Goal: Contribute content: Contribute content

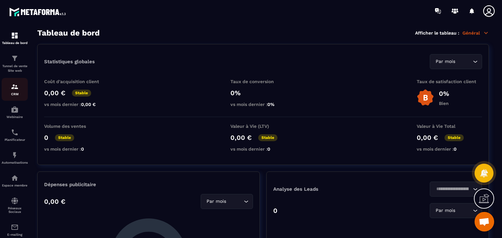
click at [15, 87] on img at bounding box center [15, 87] width 8 height 8
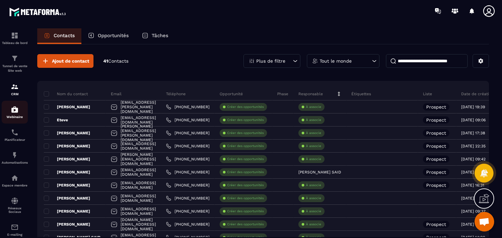
click at [13, 111] on img at bounding box center [15, 110] width 8 height 8
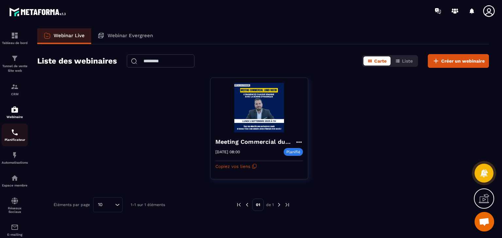
click at [13, 134] on img at bounding box center [15, 133] width 8 height 8
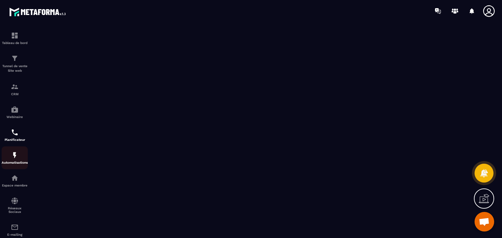
click at [13, 153] on img at bounding box center [15, 156] width 8 height 8
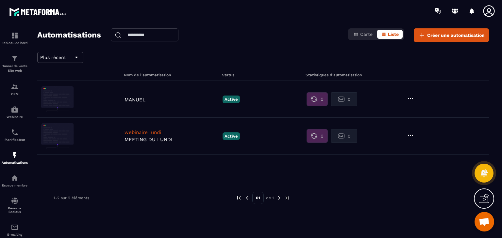
click at [107, 103] on figure at bounding box center [81, 99] width 80 height 26
click at [133, 101] on p "MANUEL" at bounding box center [171, 100] width 95 height 6
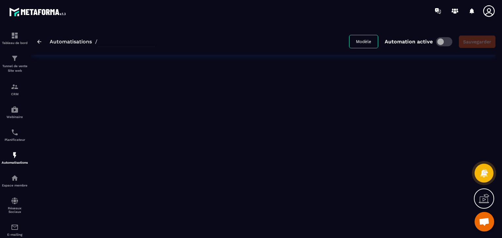
type input "******"
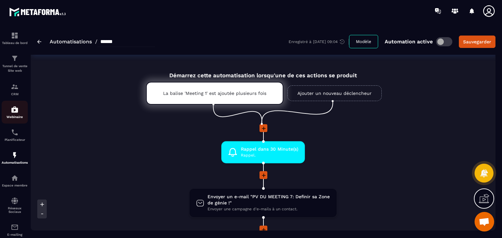
click at [20, 111] on div "Webinaire" at bounding box center [15, 112] width 26 height 13
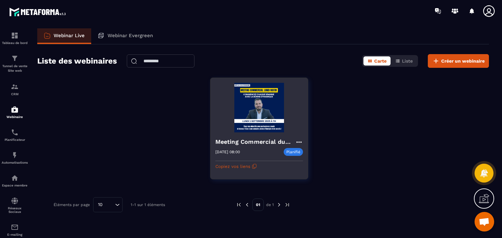
click at [249, 104] on img at bounding box center [259, 108] width 88 height 50
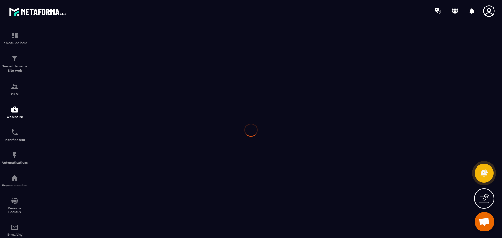
type input "**********"
type textarea "**********"
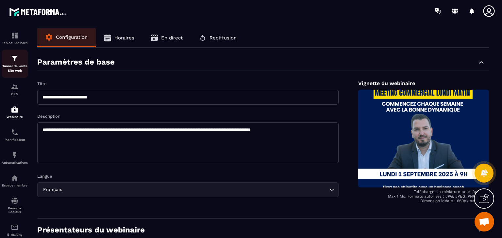
click at [13, 67] on p "Tunnel de vente Site web" at bounding box center [15, 68] width 26 height 9
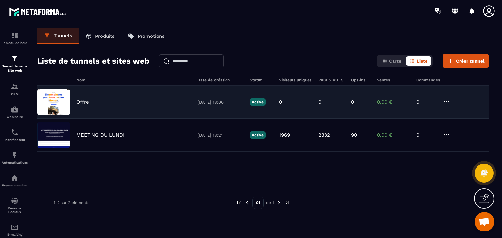
click at [121, 105] on div "Offre 25/09/2025 13:00 Active 0 0 0 0,00 € 0" at bounding box center [262, 102] width 451 height 33
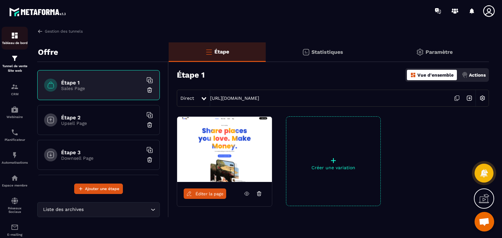
click at [14, 40] on div "Tableau de bord" at bounding box center [15, 38] width 26 height 13
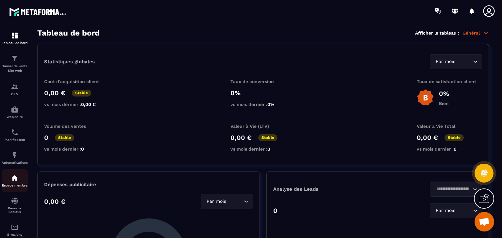
click at [13, 181] on img at bounding box center [15, 178] width 8 height 8
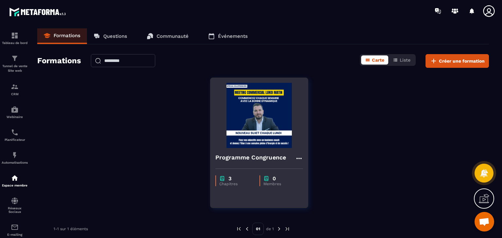
click at [249, 139] on img at bounding box center [259, 115] width 88 height 65
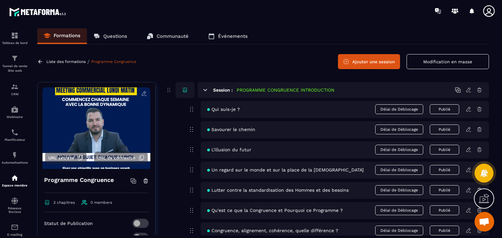
click at [491, 81] on div "Formations Questions Communauté Événements Liste des formations / Programme Con…" at bounding box center [263, 131] width 464 height 207
click at [498, 92] on section "Tableau de bord Tunnel de vente Site web CRM Webinaire Planificateur Automatisa…" at bounding box center [251, 132] width 502 height 220
click at [203, 91] on icon at bounding box center [205, 90] width 6 height 6
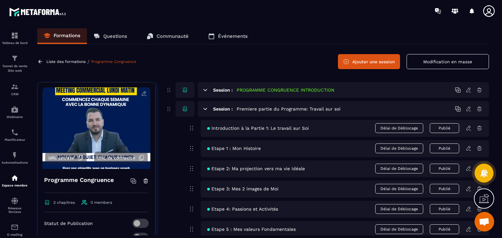
click at [470, 129] on icon at bounding box center [468, 128] width 6 height 6
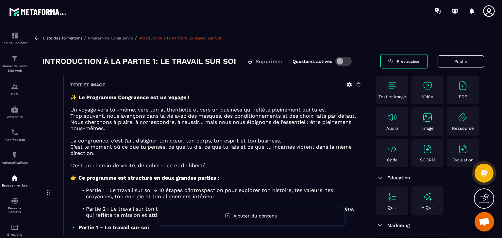
scroll to position [33, 0]
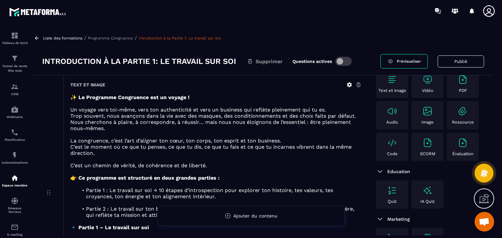
click at [498, 69] on section "Tableau de bord Tunnel de vente Site web CRM Webinaire Planificateur Automatisa…" at bounding box center [251, 132] width 502 height 220
click at [501, 84] on section "Tableau de bord Tunnel de vente Site web CRM Webinaire Planificateur Automatisa…" at bounding box center [251, 132] width 502 height 220
click at [247, 124] on span "Trop souvent, nous avançons dans la vie avec des masques, des conditionnements …" at bounding box center [212, 122] width 285 height 19
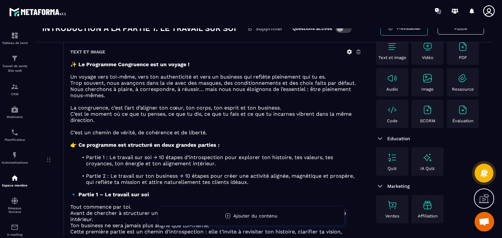
scroll to position [0, 0]
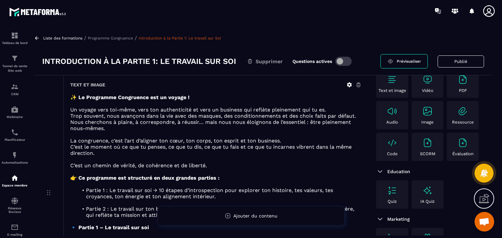
click at [37, 37] on icon at bounding box center [37, 38] width 6 height 6
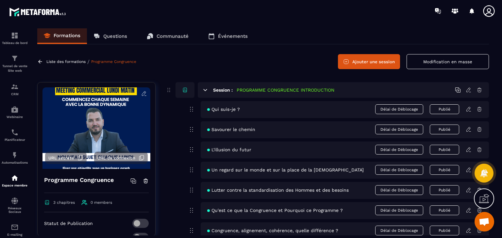
click at [205, 89] on icon at bounding box center [205, 90] width 4 height 2
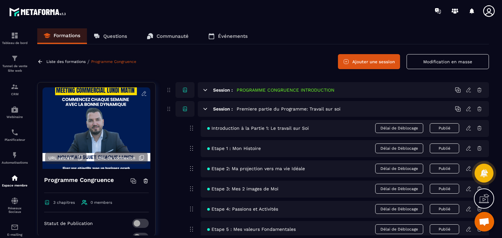
click at [206, 110] on icon at bounding box center [205, 109] width 6 height 6
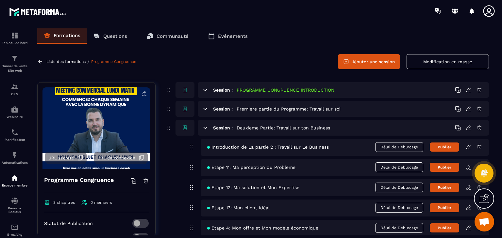
click at [469, 168] on icon at bounding box center [468, 167] width 4 height 4
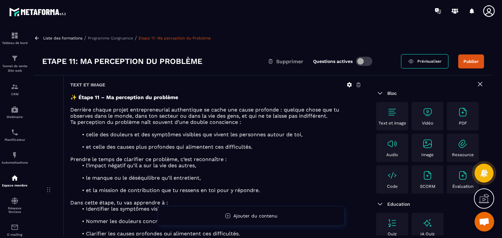
click at [492, 59] on div "Liste des formations / Programme Congruence / Etape 11: Ma perception du Problè…" at bounding box center [263, 131] width 464 height 207
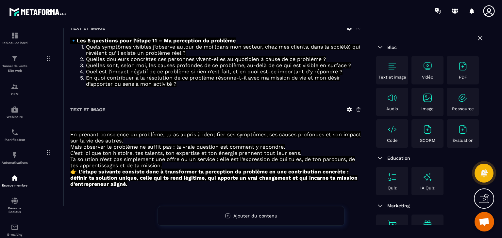
scroll to position [297, 0]
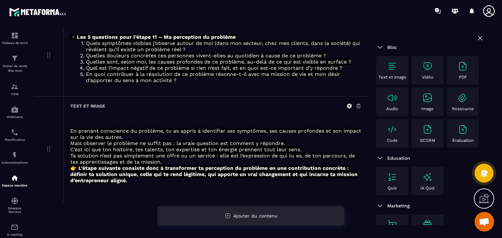
click at [285, 215] on div "Ajouter du contenu" at bounding box center [250, 216] width 187 height 20
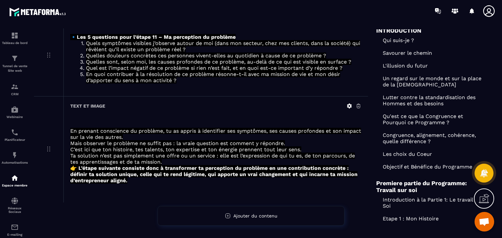
scroll to position [0, 0]
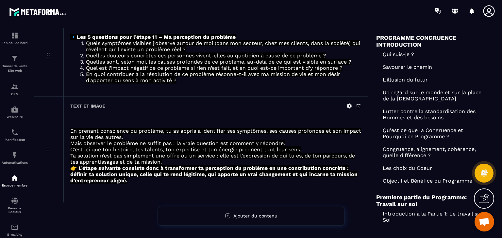
click at [295, 172] on strong "👉 L’étape suivante consiste donc à transformer ta perception du problème en une…" at bounding box center [213, 174] width 287 height 19
click at [499, 62] on section "Tableau de bord Tunnel de vente Site web CRM Webinaire Planificateur Automatisa…" at bounding box center [251, 132] width 502 height 220
click at [260, 97] on div "Text et image En prenant conscience du problème, tu as appris à identifier ses …" at bounding box center [215, 150] width 304 height 106
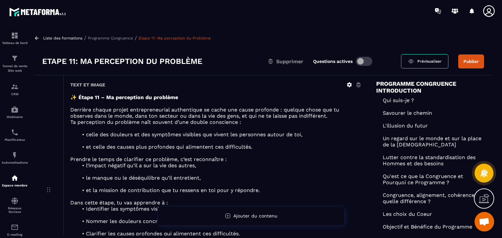
click at [118, 37] on p "Programme Congruence" at bounding box center [110, 38] width 45 height 5
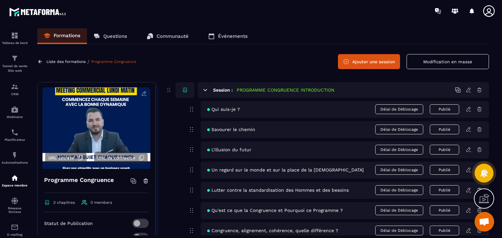
click at [206, 89] on icon at bounding box center [205, 90] width 4 height 2
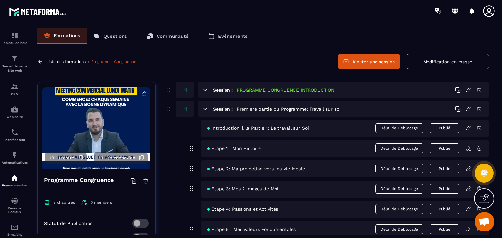
click at [466, 148] on icon at bounding box center [468, 149] width 6 height 6
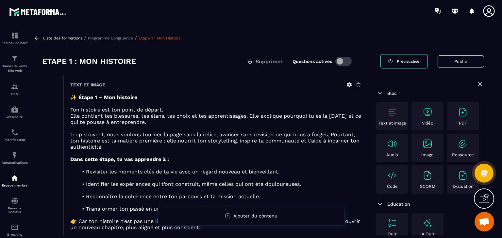
click at [273, 165] on p at bounding box center [215, 166] width 291 height 6
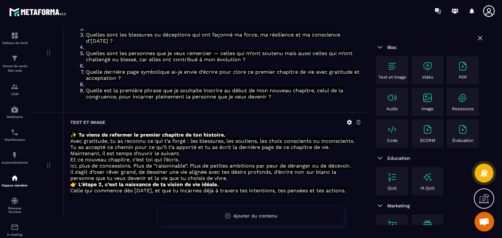
scroll to position [450, 0]
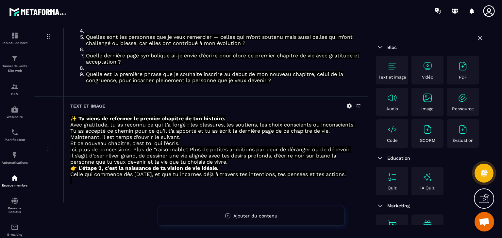
click at [388, 184] on div "Quiz" at bounding box center [391, 181] width 29 height 19
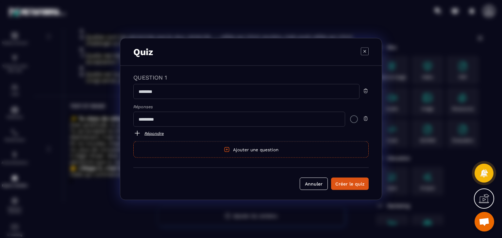
click at [363, 51] on icon "Modal window" at bounding box center [364, 51] width 8 height 8
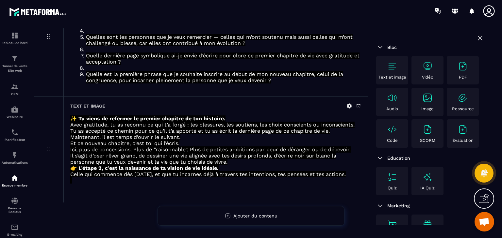
click at [198, 66] on li at bounding box center [219, 68] width 283 height 6
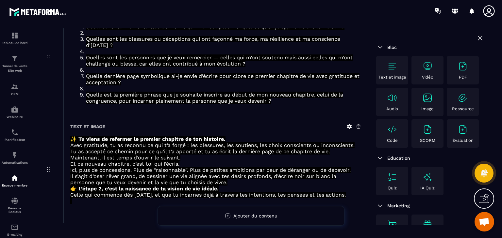
scroll to position [411, 0]
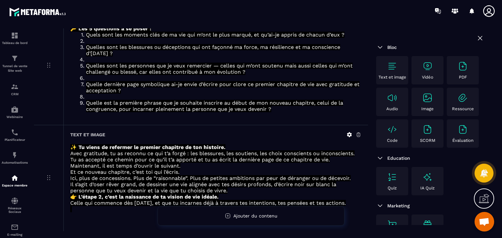
click at [121, 38] on span "Quels sont les moments clés de ma vie qui m’ont le plus marqué, et qu’ai-je app…" at bounding box center [215, 35] width 258 height 6
click at [277, 38] on span "Quels sont les moments clés de ma vie qui m’ont le plus marqué, et qu’ai-je app…" at bounding box center [215, 35] width 258 height 6
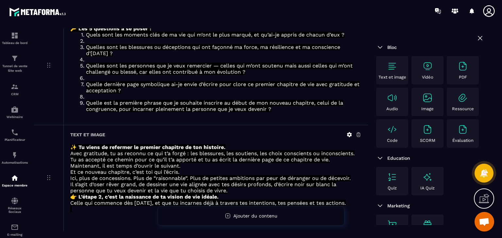
click at [277, 38] on span "Quels sont les moments clés de ma vie qui m’ont le plus marqué, et qu’ai-je app…" at bounding box center [215, 35] width 258 height 6
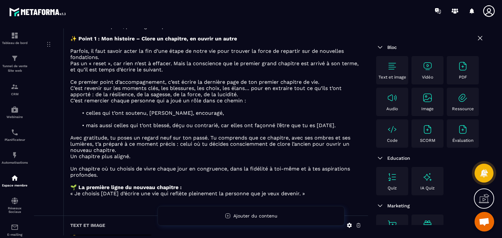
scroll to position [261, 0]
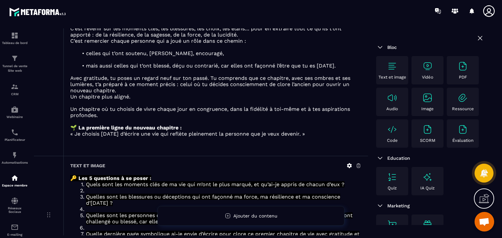
click at [396, 179] on img at bounding box center [392, 177] width 10 height 10
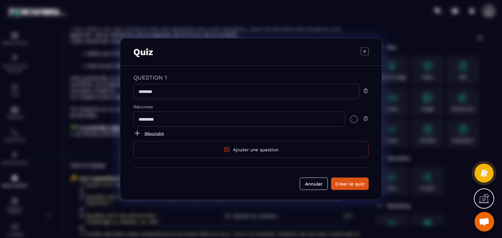
click at [240, 88] on input "Modal window" at bounding box center [246, 91] width 226 height 15
paste input "**********"
type input "**********"
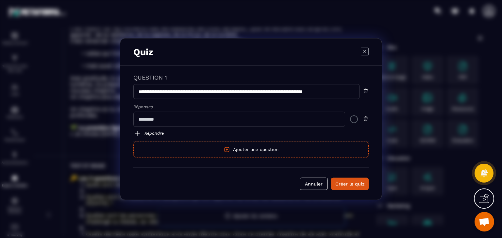
click at [261, 116] on input "Modal window" at bounding box center [239, 119] width 212 height 15
click at [352, 119] on div "Modal window" at bounding box center [354, 119] width 8 height 8
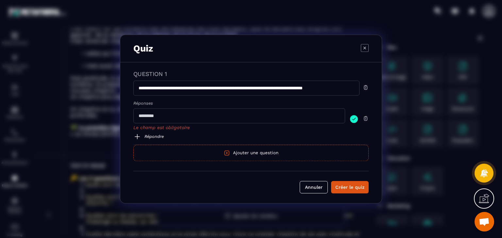
click at [152, 138] on link "Répondre" at bounding box center [250, 137] width 235 height 8
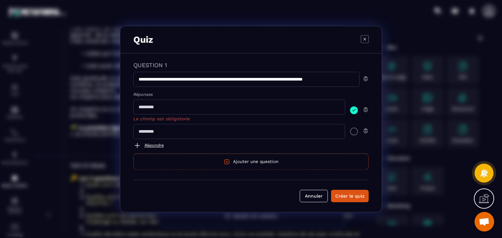
click at [366, 129] on img "Modal window" at bounding box center [365, 131] width 6 height 6
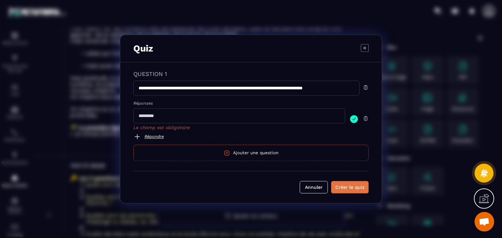
click at [354, 185] on div "Créer le quiz" at bounding box center [349, 187] width 29 height 7
click at [315, 118] on input "Modal window" at bounding box center [239, 115] width 212 height 15
click at [354, 118] on img "Modal window" at bounding box center [354, 119] width 8 height 8
click at [349, 189] on div "Créer le quiz" at bounding box center [349, 187] width 29 height 7
click at [348, 187] on div "Créer le quiz" at bounding box center [349, 187] width 29 height 7
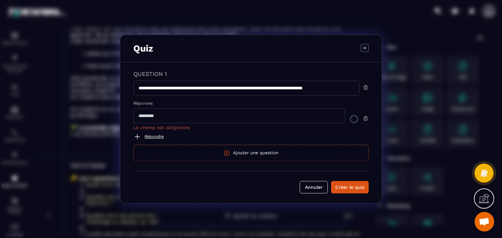
click at [301, 115] on input "Modal window" at bounding box center [239, 115] width 212 height 15
click at [366, 119] on img "Modal window" at bounding box center [365, 119] width 6 height 6
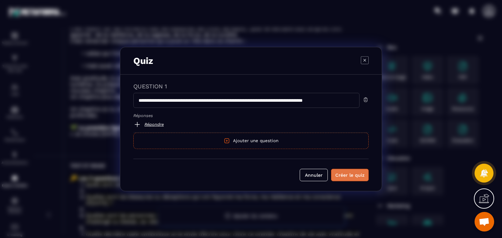
click at [355, 173] on div "Créer le quiz" at bounding box center [349, 175] width 29 height 7
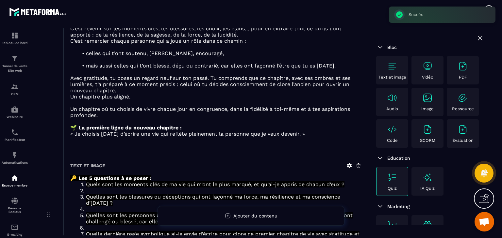
click at [349, 99] on p "Un chapitre plus aligné." at bounding box center [215, 97] width 291 height 6
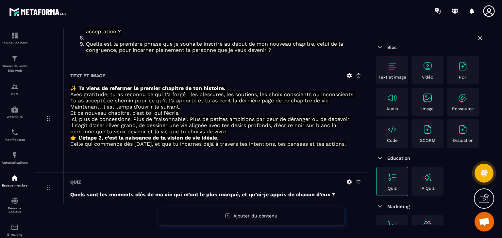
scroll to position [482, 0]
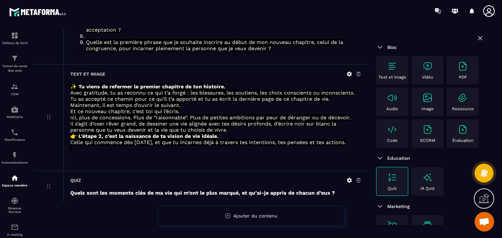
click at [349, 180] on icon at bounding box center [349, 181] width 6 height 6
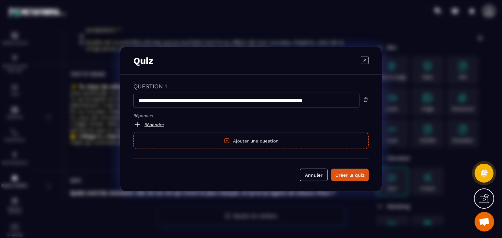
click at [266, 142] on button "Ajouter une question" at bounding box center [250, 141] width 235 height 16
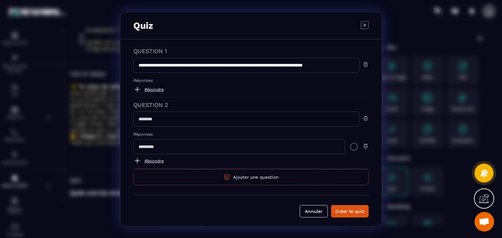
click at [292, 118] on input "Modal window" at bounding box center [246, 119] width 226 height 15
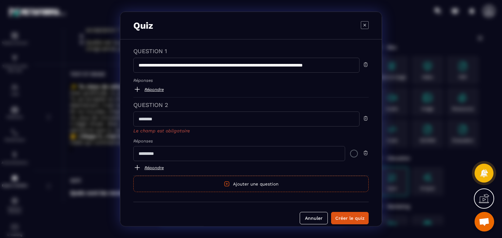
paste input "**********"
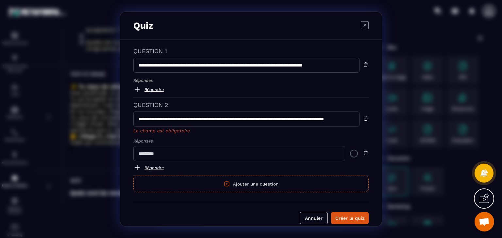
scroll to position [0, 46]
type input "**********"
click at [361, 152] on div "Modal window" at bounding box center [250, 153] width 235 height 15
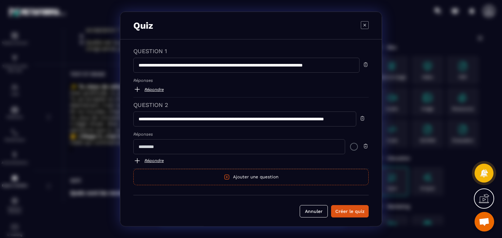
click at [277, 179] on button "Ajouter une question" at bounding box center [250, 177] width 235 height 16
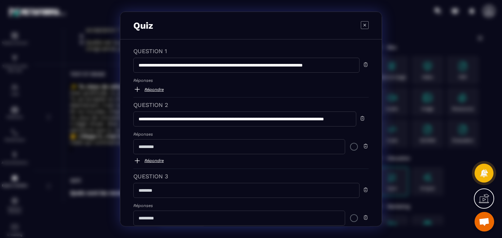
click at [273, 186] on input "Modal window" at bounding box center [246, 190] width 226 height 15
paste input "**********"
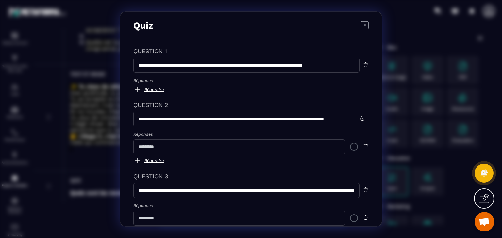
scroll to position [0, 165]
type input "**********"
click at [362, 218] on img "Modal window" at bounding box center [365, 218] width 6 height 6
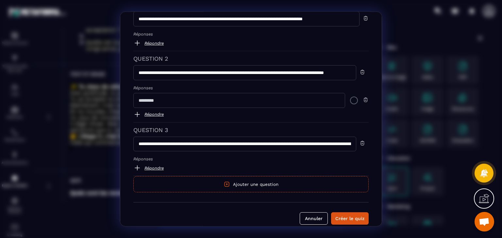
scroll to position [48, 0]
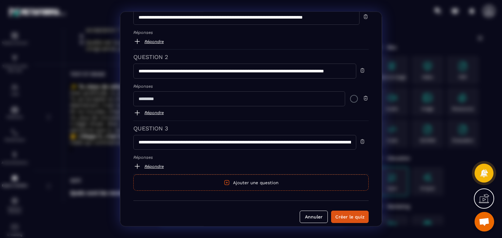
click at [287, 187] on button "Ajouter une question" at bounding box center [250, 183] width 235 height 16
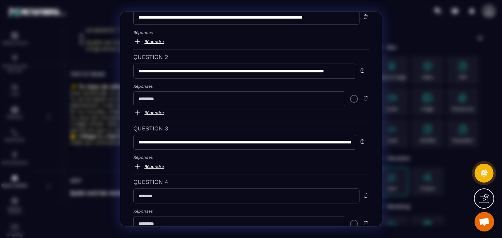
click at [329, 198] on input "Modal window" at bounding box center [246, 196] width 226 height 15
paste input "**********"
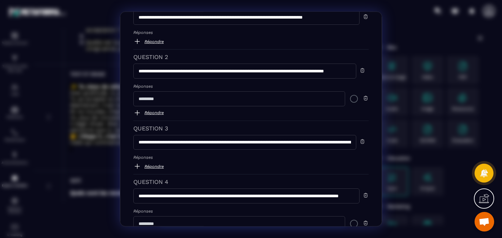
scroll to position [0, 60]
type input "**********"
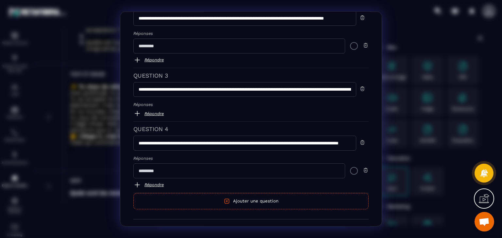
scroll to position [115, 0]
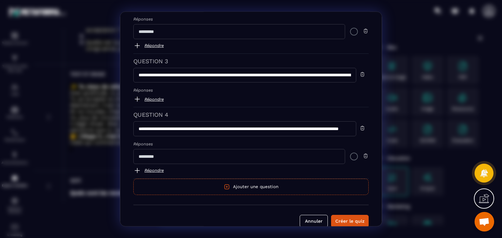
click at [293, 187] on button "Ajouter une question" at bounding box center [250, 187] width 235 height 16
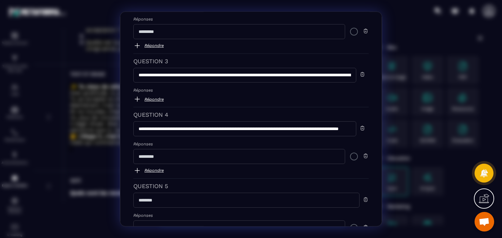
click at [247, 199] on input "Modal window" at bounding box center [246, 200] width 226 height 15
paste input "**********"
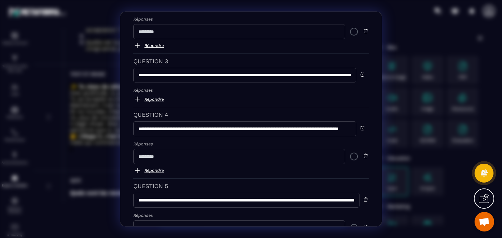
scroll to position [0, 178]
type input "**********"
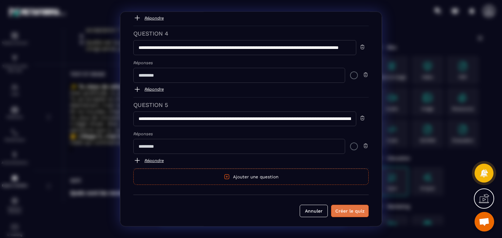
click at [340, 209] on div "Créer le quiz" at bounding box center [349, 211] width 29 height 7
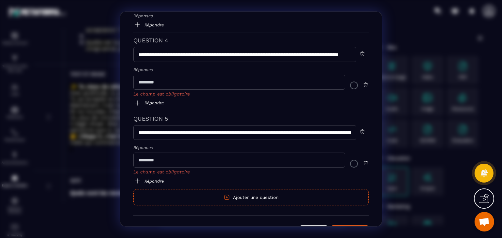
scroll to position [203, 0]
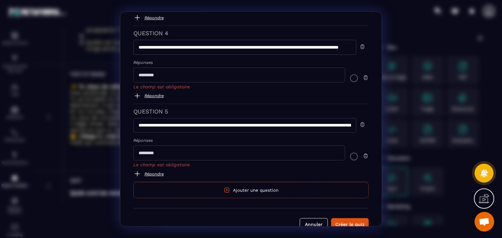
click at [363, 156] on img "Modal window" at bounding box center [365, 156] width 6 height 6
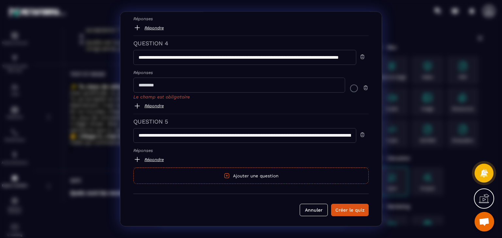
scroll to position [192, 0]
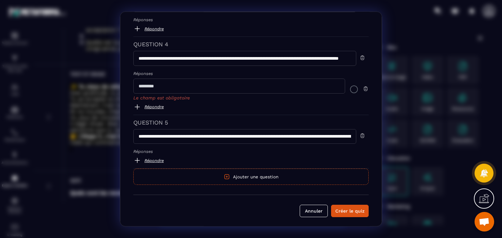
click at [363, 86] on img "Modal window" at bounding box center [365, 89] width 6 height 6
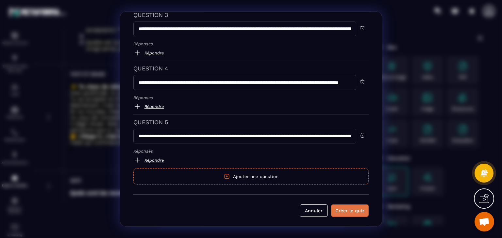
click at [351, 212] on div "Créer le quiz" at bounding box center [349, 211] width 29 height 7
click at [340, 208] on div "Créer le quiz" at bounding box center [349, 211] width 29 height 7
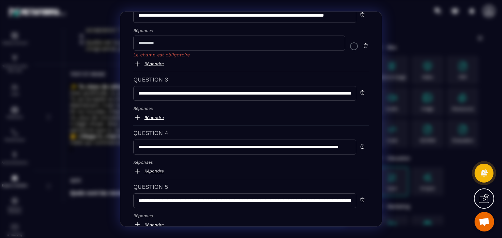
scroll to position [87, 0]
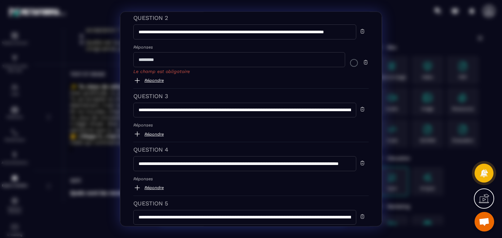
click at [362, 62] on img "Modal window" at bounding box center [365, 63] width 6 height 6
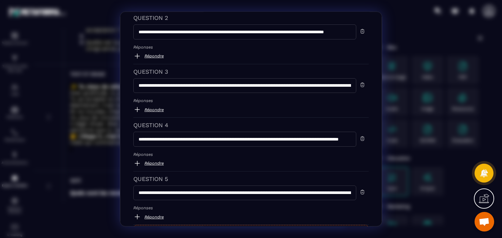
scroll to position [144, 0]
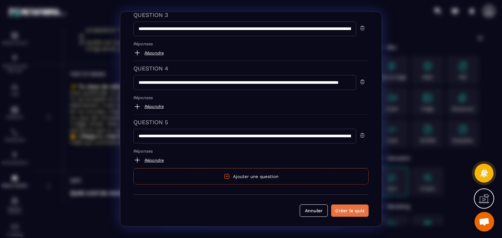
click at [342, 211] on div "Créer le quiz" at bounding box center [349, 211] width 29 height 7
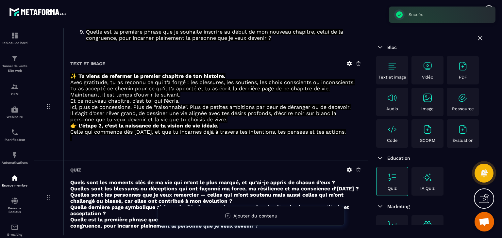
click at [351, 98] on p "Maintenant, il est temps d’ouvrir le suivant." at bounding box center [215, 95] width 291 height 6
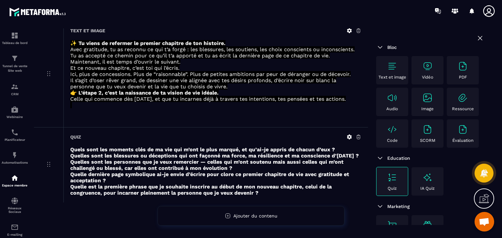
scroll to position [533, 0]
click at [315, 90] on p "👉 L’étape 2, c’est la naissance de ta vision de vie idéale." at bounding box center [215, 93] width 291 height 6
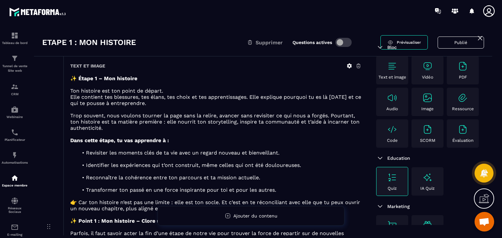
scroll to position [0, 0]
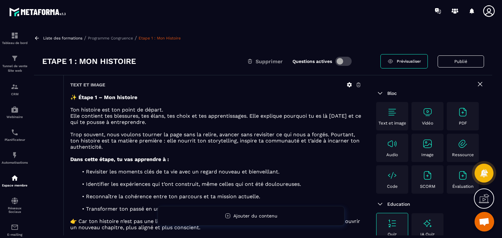
click at [401, 60] on span "Prévisualiser" at bounding box center [408, 61] width 24 height 5
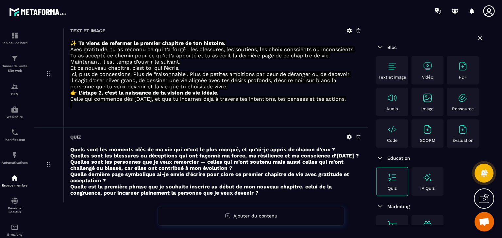
scroll to position [533, 0]
click at [347, 134] on icon at bounding box center [349, 137] width 6 height 6
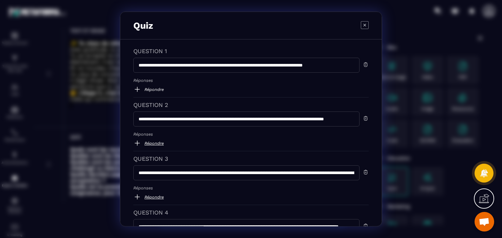
click at [152, 91] on link "Répondre" at bounding box center [250, 90] width 235 height 8
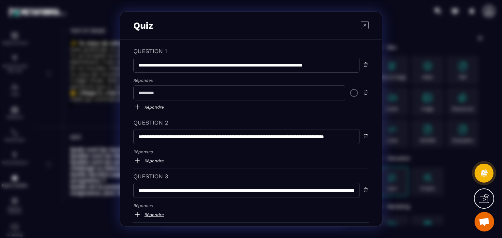
click at [190, 94] on input "Modal window" at bounding box center [239, 93] width 212 height 15
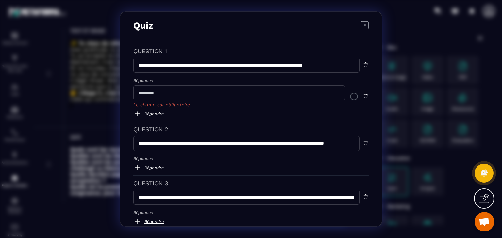
click at [350, 91] on div "Le champ est obligatoire" at bounding box center [250, 97] width 235 height 22
click at [350, 95] on div "Modal window" at bounding box center [354, 96] width 8 height 8
click at [350, 95] on img "Modal window" at bounding box center [354, 96] width 8 height 8
click at [351, 99] on div "Modal window" at bounding box center [354, 96] width 8 height 8
click at [376, 164] on div "**********" at bounding box center [250, 218] width 261 height 357
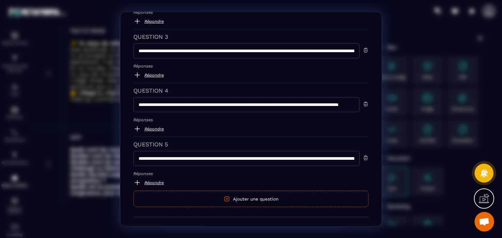
scroll to position [168, 0]
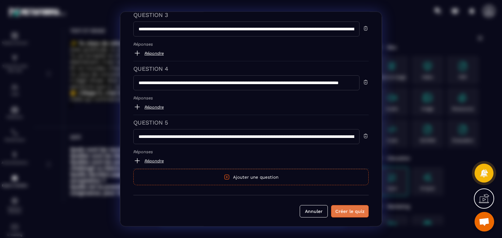
click at [347, 209] on div "Créer le quiz" at bounding box center [349, 212] width 29 height 7
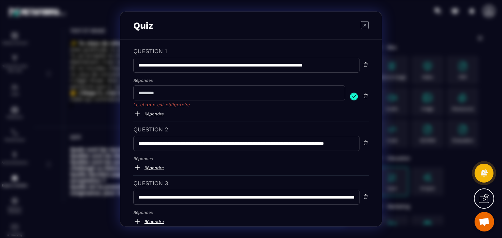
click at [350, 95] on img "Modal window" at bounding box center [354, 96] width 8 height 8
click at [377, 158] on div "**********" at bounding box center [250, 218] width 261 height 357
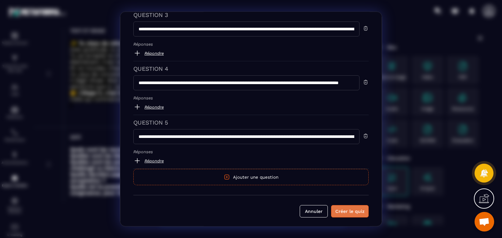
click at [347, 209] on div "Créer le quiz" at bounding box center [349, 212] width 29 height 7
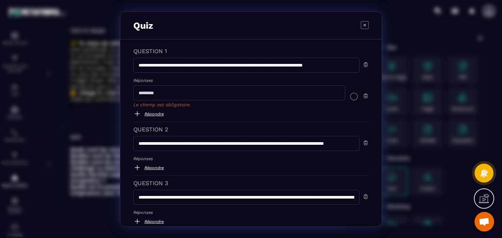
click at [303, 96] on input "Modal window" at bounding box center [239, 93] width 212 height 15
click at [362, 94] on img "Modal window" at bounding box center [365, 96] width 6 height 6
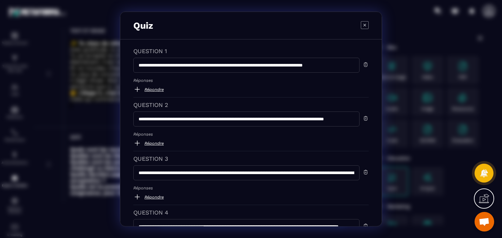
click at [363, 24] on icon "Modal window" at bounding box center [364, 25] width 8 height 8
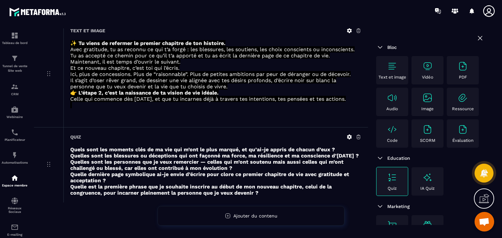
click at [353, 102] on p at bounding box center [215, 105] width 291 height 6
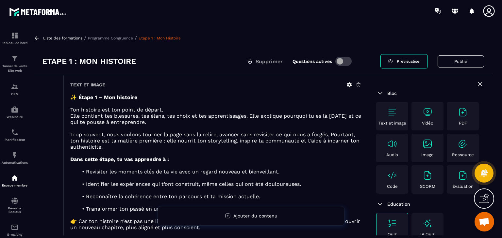
click at [407, 61] on span "Prévisualiser" at bounding box center [408, 61] width 24 height 5
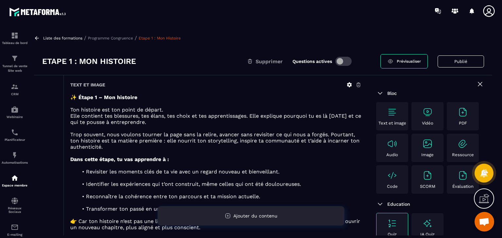
click at [234, 216] on span "Ajouter du contenu" at bounding box center [255, 216] width 44 height 5
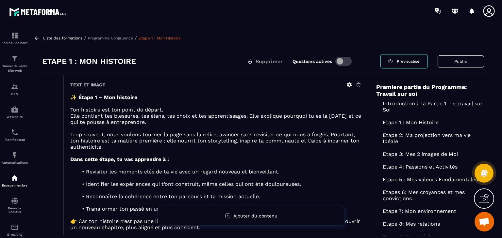
scroll to position [157, 0]
click at [435, 135] on p "Etape 2: Ma projection vers ma vie Idéale" at bounding box center [430, 138] width 108 height 12
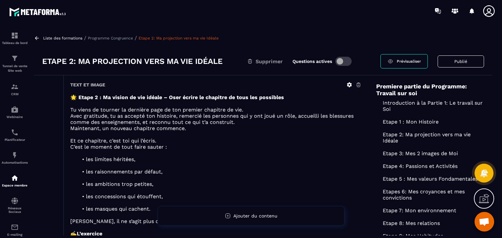
click at [332, 149] on p "C’est le moment de tout faire sauter :" at bounding box center [215, 147] width 291 height 6
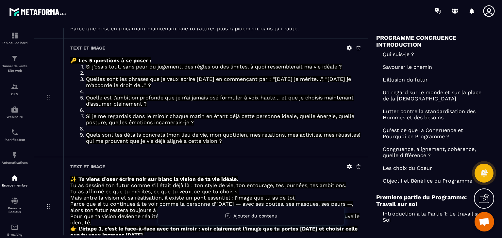
click at [340, 95] on li at bounding box center [219, 91] width 283 height 6
click at [350, 51] on icon at bounding box center [349, 48] width 5 height 5
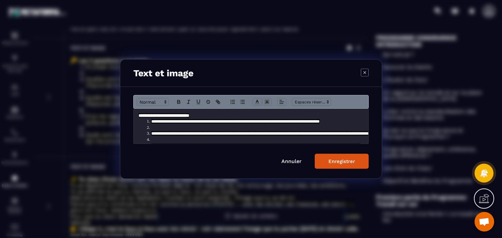
click at [364, 76] on icon "Modal window" at bounding box center [364, 73] width 8 height 8
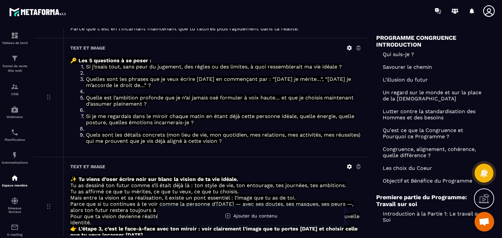
click at [364, 76] on div "Text et image 🔑 Les 5 questions à se poser : Si j’osais tout, sans peur du juge…" at bounding box center [215, 98] width 304 height 119
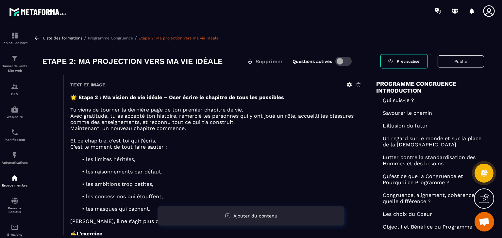
click at [263, 214] on span "Ajouter du contenu" at bounding box center [255, 216] width 44 height 5
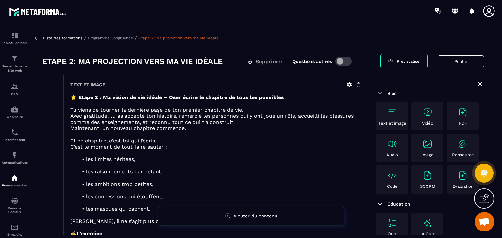
click at [463, 181] on img at bounding box center [462, 175] width 10 height 10
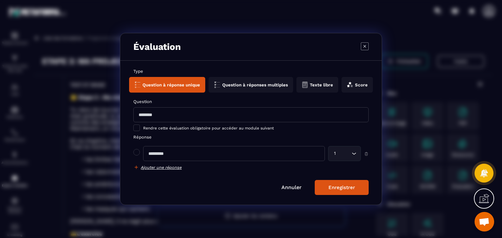
click at [264, 114] on input "Modal window" at bounding box center [250, 114] width 235 height 15
paste input "**********"
type input "**********"
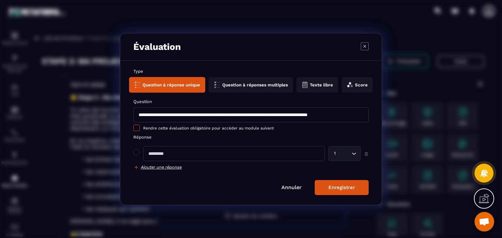
click at [253, 130] on span "Rendre cette évaluation obligatoire pour accéder au module suivant" at bounding box center [208, 128] width 131 height 5
click at [346, 154] on input "Search for option" at bounding box center [343, 153] width 13 height 7
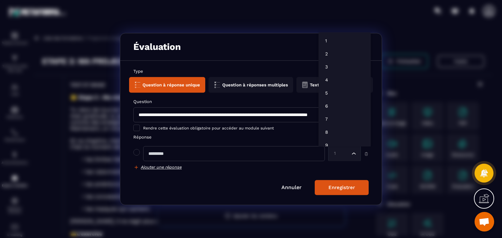
click at [346, 154] on input "Search for option" at bounding box center [341, 153] width 18 height 7
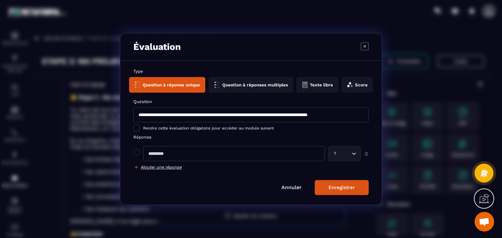
click at [321, 161] on div "Réponse 1 Loading... Ajouter une réponse" at bounding box center [250, 153] width 235 height 36
click at [326, 87] on button "Texte libre" at bounding box center [317, 85] width 42 height 16
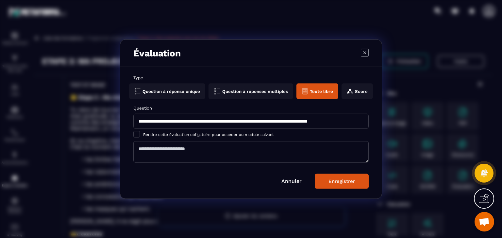
click at [329, 175] on button "Enregistrer" at bounding box center [341, 181] width 54 height 15
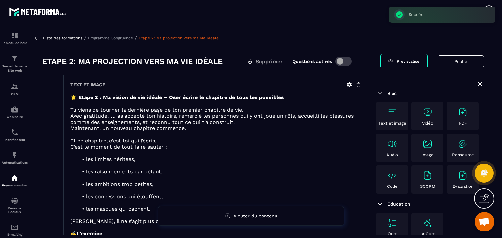
click at [312, 146] on p "C’est le moment de tout faire sauter :" at bounding box center [215, 147] width 291 height 6
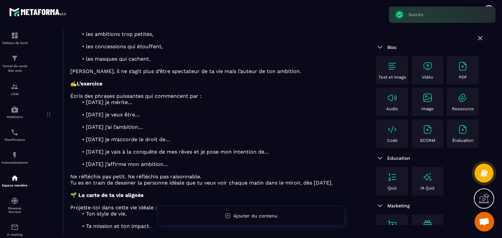
click at [312, 146] on div "🌟 Etape 2 : Ma vision de vie idéale – Oser écrire le chapitre de tous les possi…" at bounding box center [215, 121] width 291 height 354
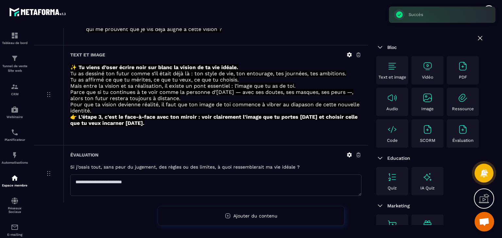
scroll to position [539, 0]
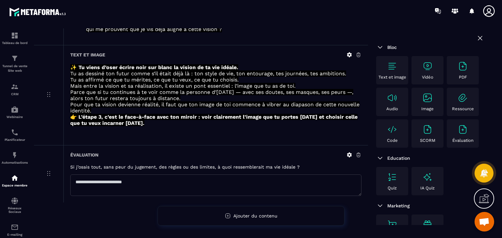
click at [346, 73] on span "Tu as dessiné ton futur comme s’il était déjà là : ton style de vie, ton entour…" at bounding box center [208, 74] width 276 height 6
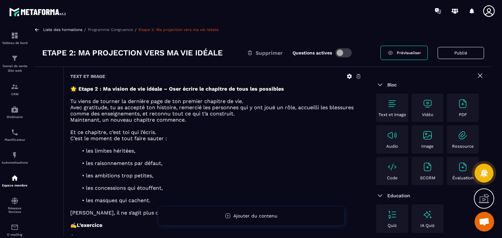
scroll to position [0, 0]
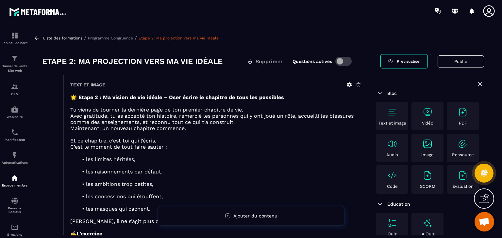
click at [417, 63] on span "Prévisualiser" at bounding box center [408, 61] width 24 height 5
click at [117, 38] on p "Programme Congruence" at bounding box center [110, 38] width 45 height 5
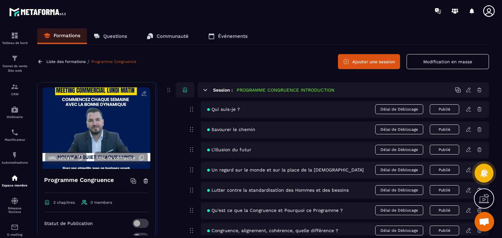
click at [204, 91] on icon at bounding box center [205, 90] width 6 height 6
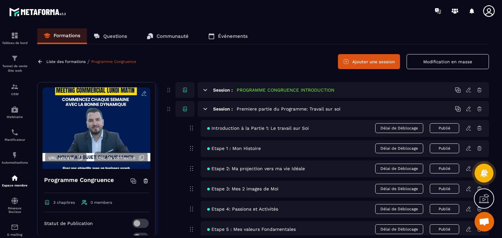
click at [251, 148] on span "Etape 1 : Mon Histoire" at bounding box center [234, 148] width 54 height 5
click at [468, 149] on icon at bounding box center [468, 149] width 6 height 6
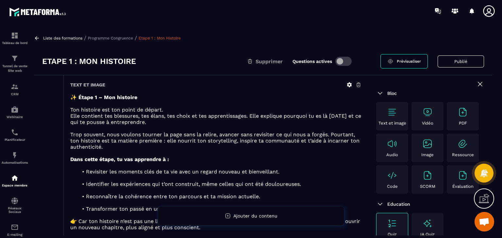
click at [266, 134] on span "Trop souvent, nous voulons tourner la page sans la relire, avancer sans revisit…" at bounding box center [214, 141] width 289 height 19
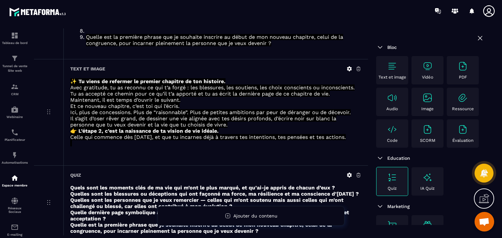
scroll to position [533, 0]
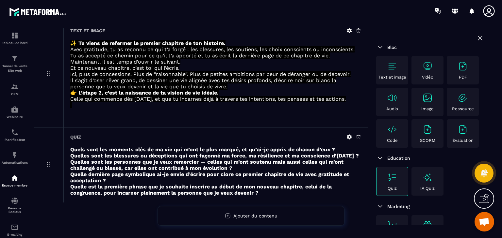
click at [347, 135] on icon at bounding box center [349, 137] width 5 height 5
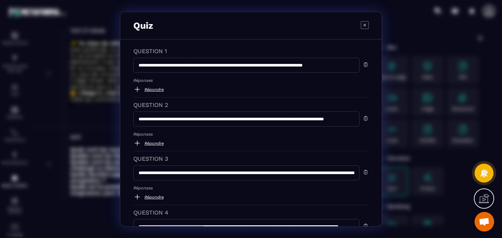
click at [361, 22] on icon "Modal window" at bounding box center [364, 25] width 8 height 8
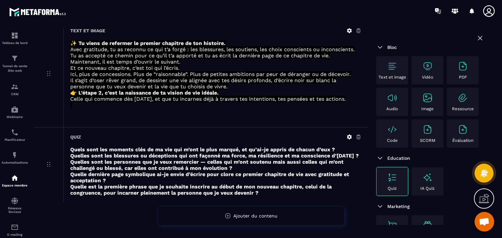
click at [499, 36] on section "Tableau de bord Tunnel de vente Site web CRM Webinaire Planificateur Automatisa…" at bounding box center [251, 132] width 502 height 220
click at [355, 79] on p "Il s’agit d’oser rêver grand, de dessiner une vie alignée avec tes désirs profo…" at bounding box center [215, 83] width 291 height 12
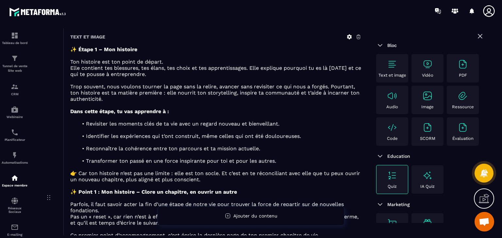
scroll to position [0, 0]
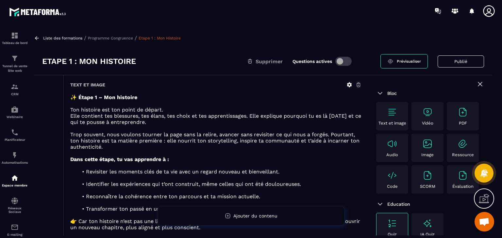
click at [396, 65] on link "Prévisualiser" at bounding box center [403, 61] width 47 height 14
